Goal: Information Seeking & Learning: Learn about a topic

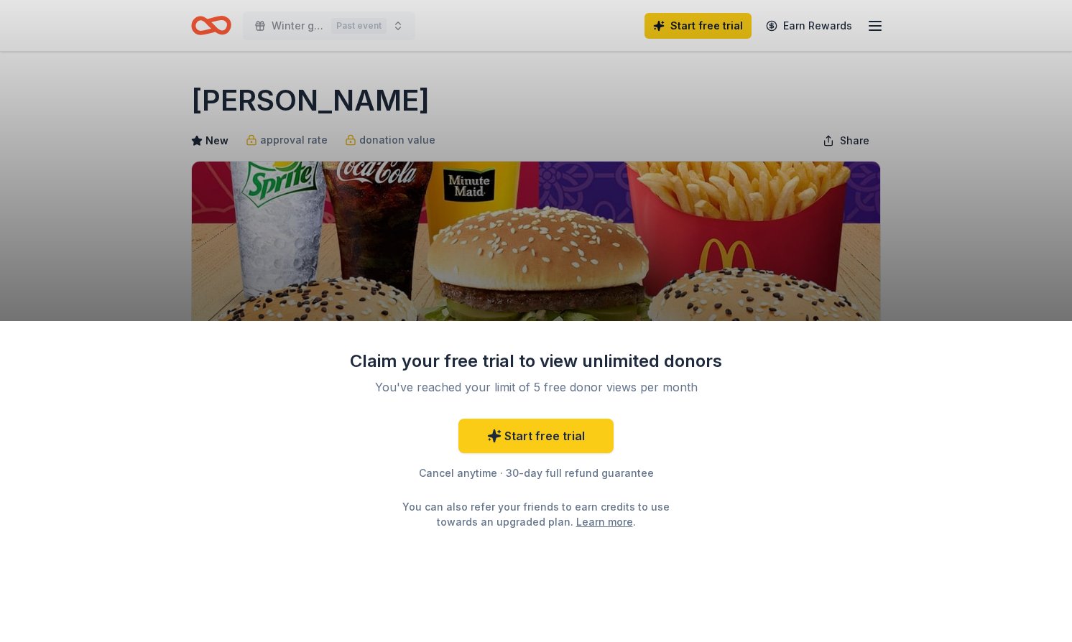
scroll to position [182, 0]
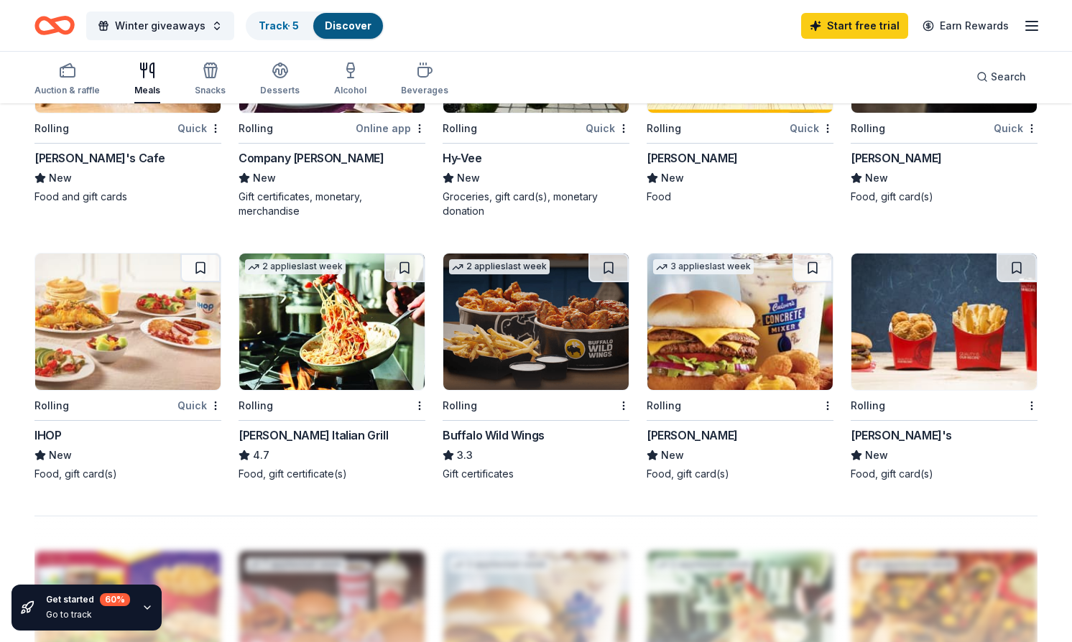
scroll to position [811, 0]
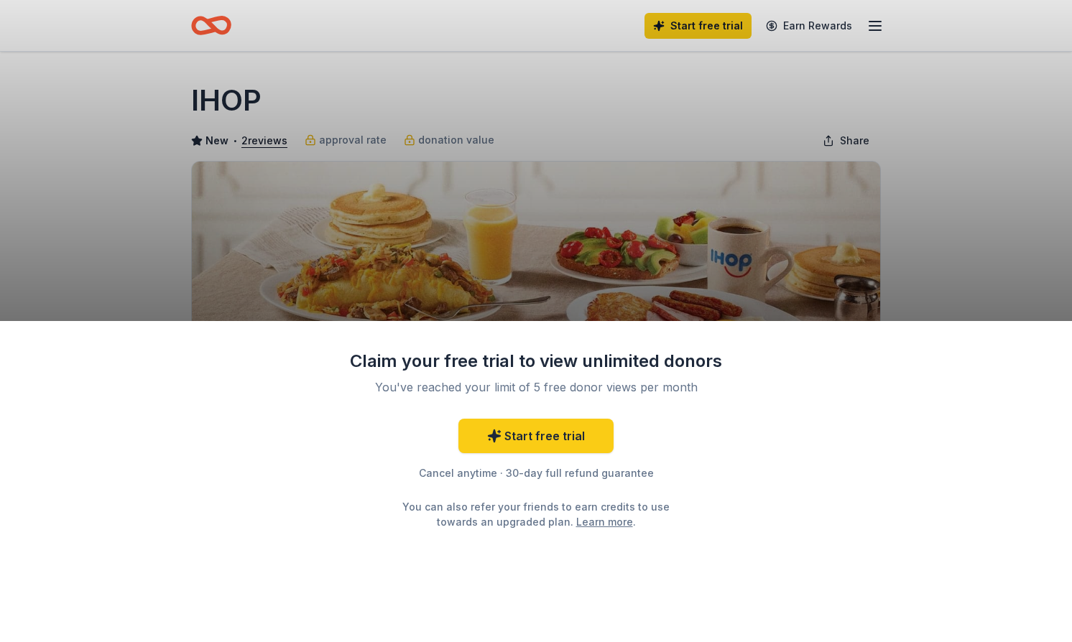
click at [886, 254] on div "Claim your free trial to view unlimited donors You've reached your limit of 5 f…" at bounding box center [536, 321] width 1072 height 642
